Goal: Register for event/course

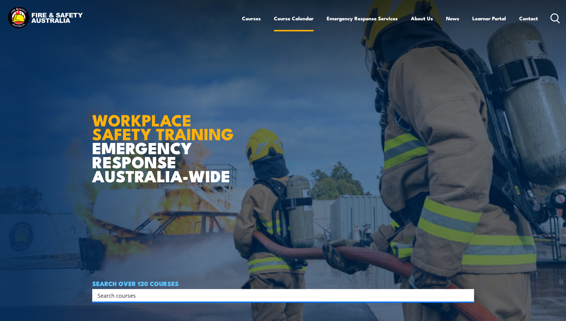
click at [300, 19] on link "Course Calendar" at bounding box center [294, 18] width 40 height 16
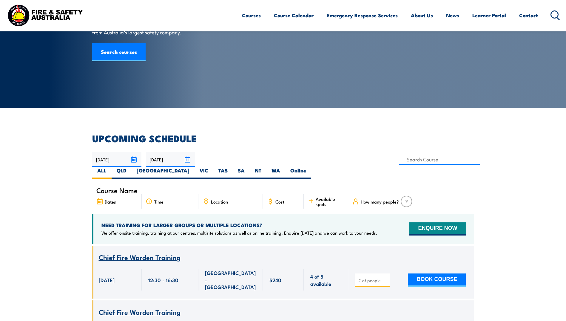
scroll to position [90, 0]
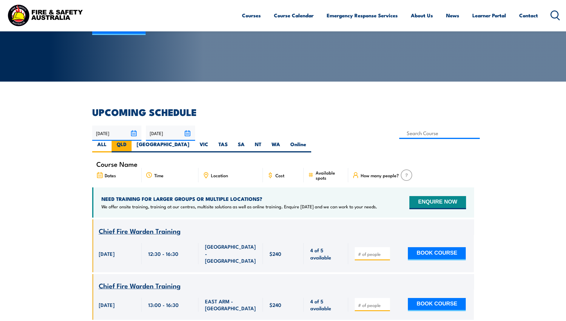
click at [132, 141] on label "QLD" at bounding box center [122, 147] width 20 height 12
click at [130, 141] on input "QLD" at bounding box center [129, 143] width 4 height 4
radio input "true"
click at [132, 141] on label "QLD" at bounding box center [122, 147] width 20 height 12
click at [130, 141] on input "QLD" at bounding box center [129, 143] width 4 height 4
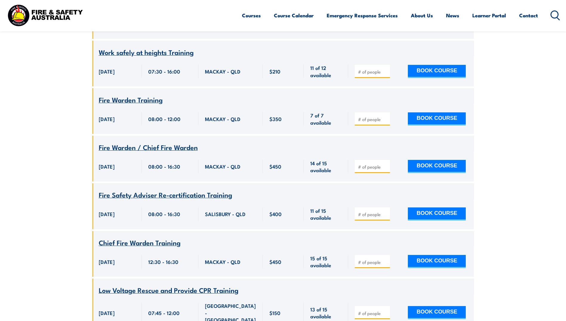
scroll to position [529, 0]
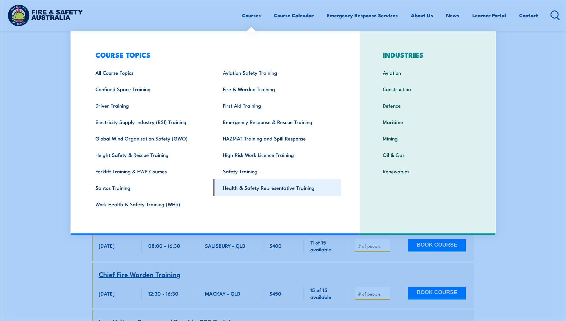
click at [261, 188] on link "Health & Safety Representative Training" at bounding box center [277, 187] width 127 height 16
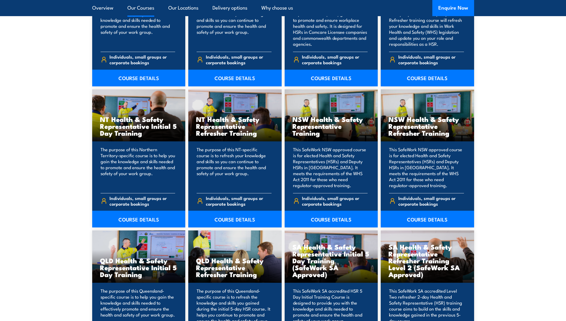
scroll to position [657, 0]
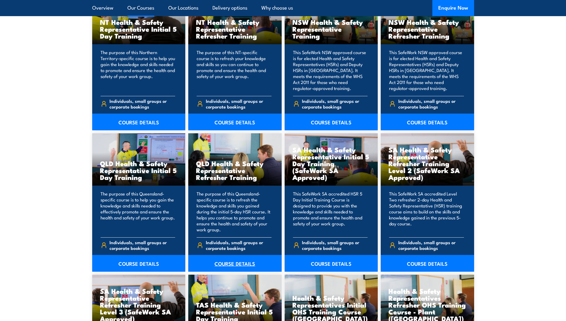
click at [231, 264] on link "COURSE DETAILS" at bounding box center [234, 263] width 93 height 17
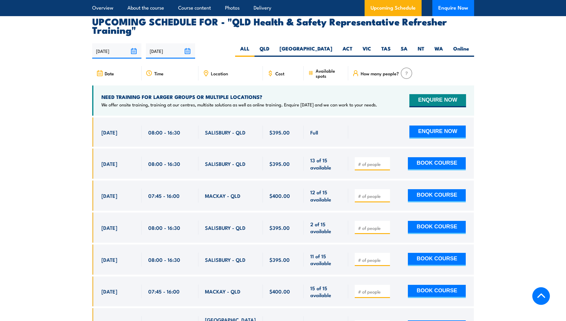
scroll to position [1015, 0]
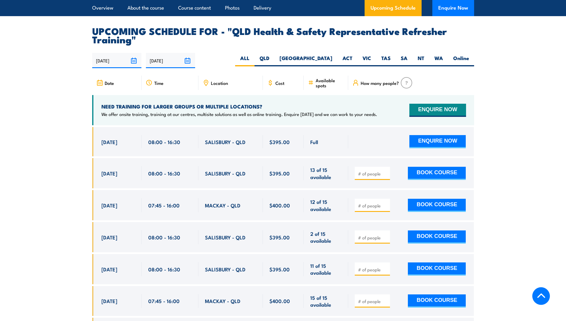
click at [185, 65] on input "[DATE]" at bounding box center [170, 60] width 49 height 15
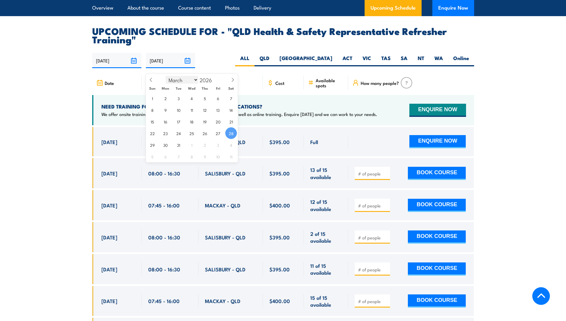
click at [195, 81] on select "January February March April May June July August September October November De…" at bounding box center [182, 80] width 33 height 8
click at [166, 76] on select "January February March April May June July August September October November De…" at bounding box center [182, 80] width 33 height 8
click at [234, 79] on icon at bounding box center [233, 80] width 4 height 4
select select "4"
click at [227, 65] on div "29/09/2025 28/03/2026" at bounding box center [283, 60] width 382 height 15
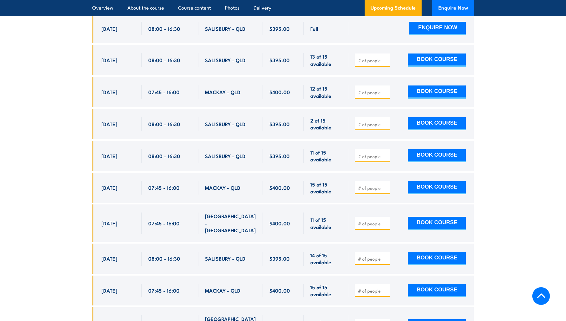
scroll to position [1045, 0]
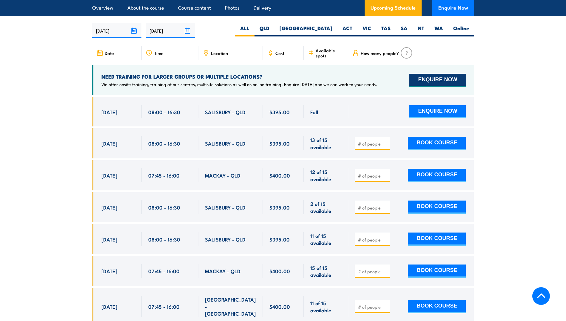
click at [429, 87] on button "ENQUIRE NOW" at bounding box center [437, 80] width 56 height 13
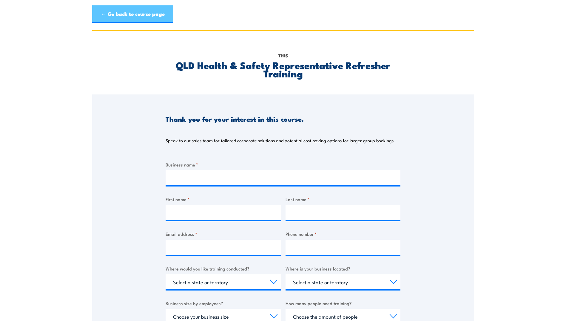
click at [103, 15] on link "← Go back to course page" at bounding box center [132, 14] width 81 height 18
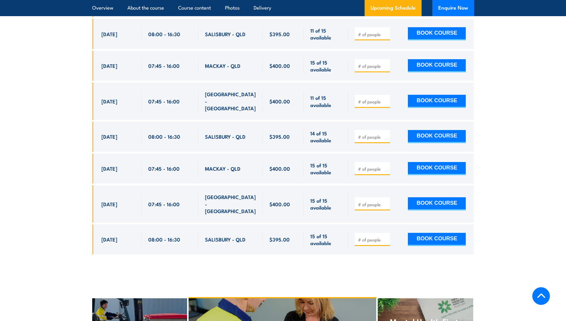
scroll to position [1226, 0]
